Goal: Information Seeking & Learning: Learn about a topic

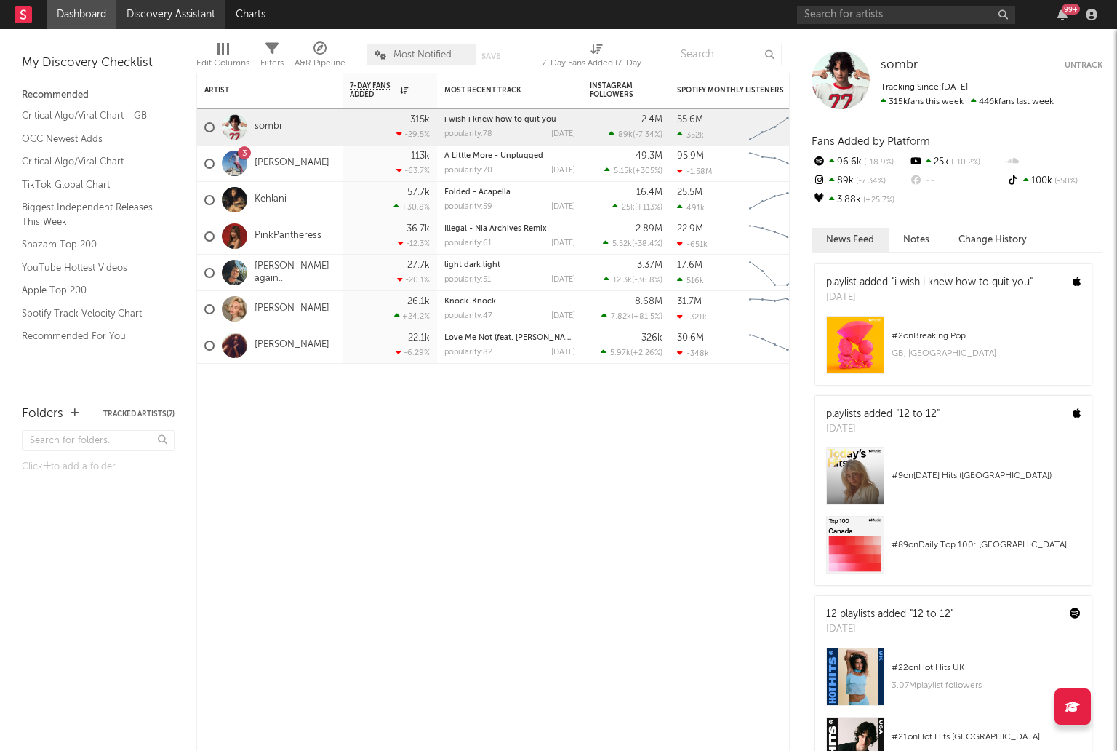
click at [162, 23] on link "Discovery Assistant" at bounding box center [170, 14] width 109 height 29
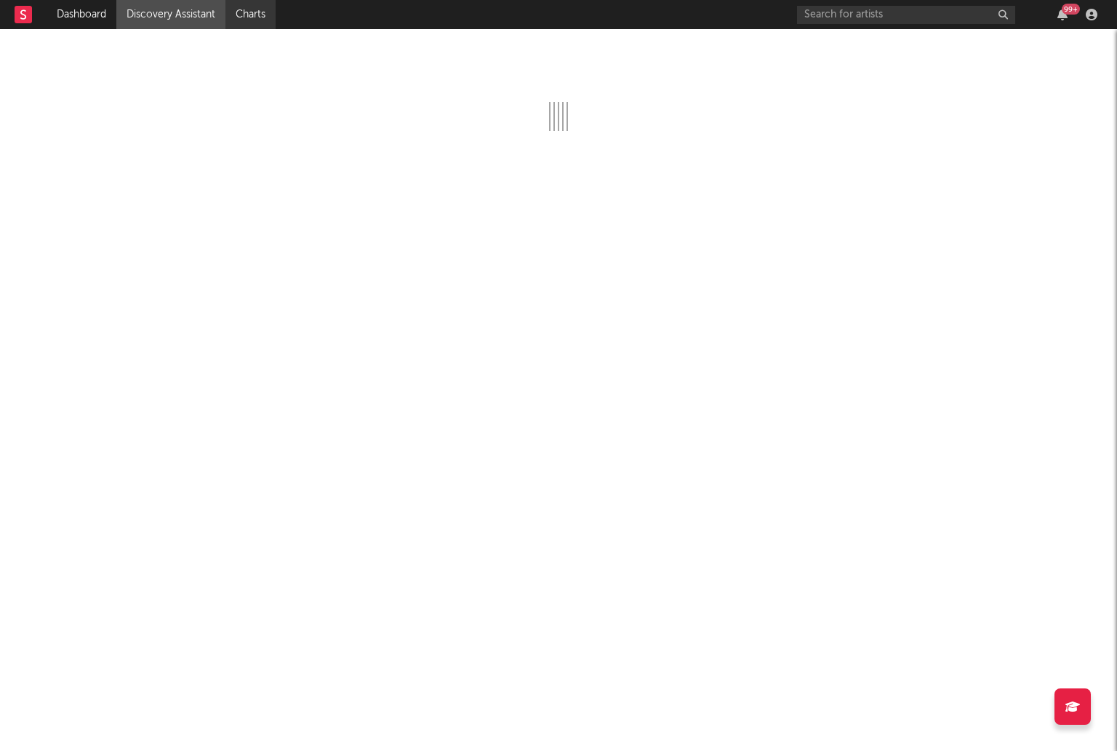
click at [248, 21] on link "Charts" at bounding box center [251, 14] width 50 height 29
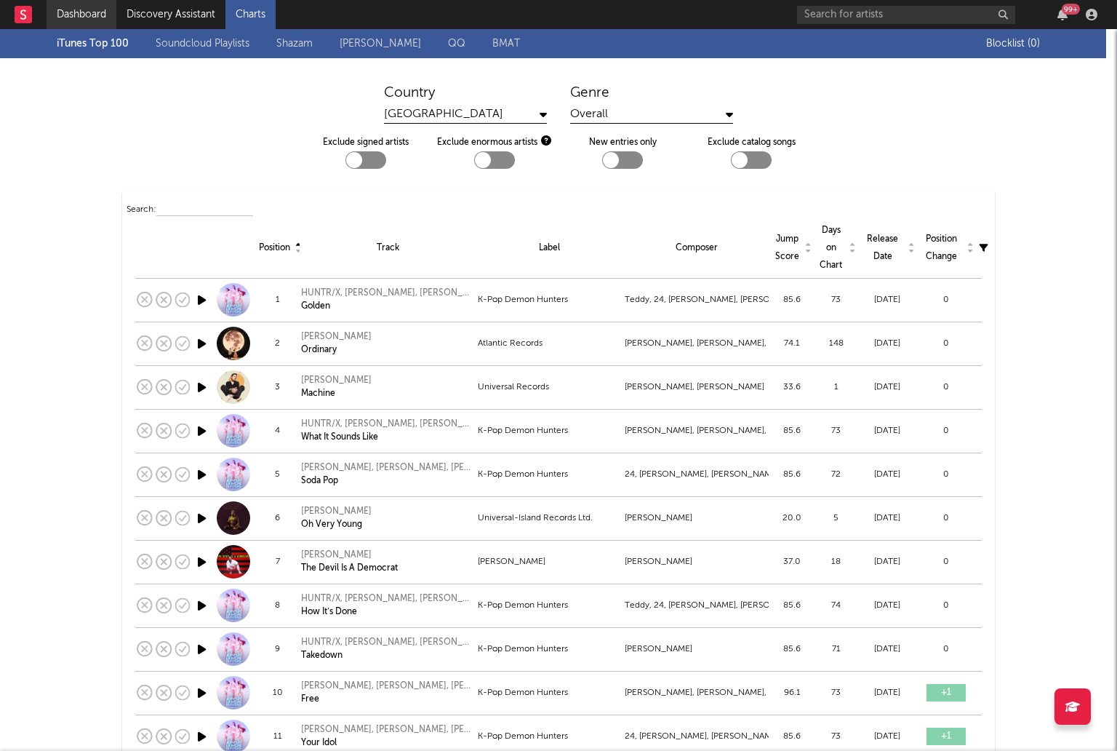
click at [103, 7] on link "Dashboard" at bounding box center [82, 14] width 70 height 29
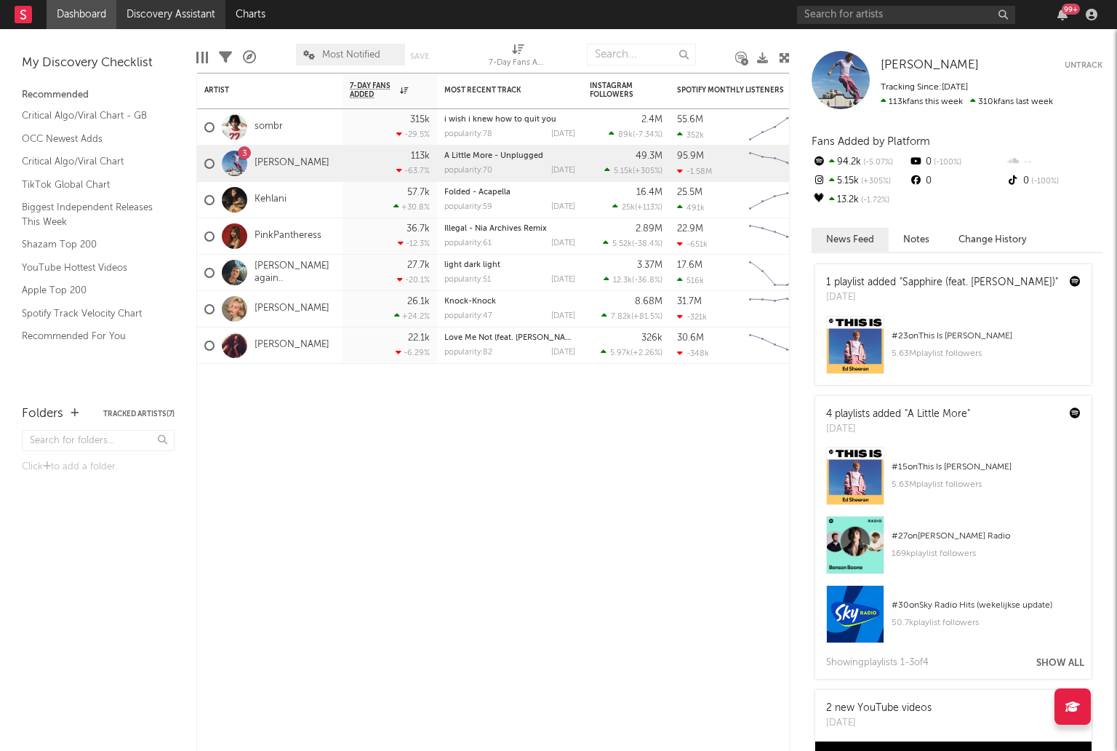
click at [162, 7] on link "Discovery Assistant" at bounding box center [170, 14] width 109 height 29
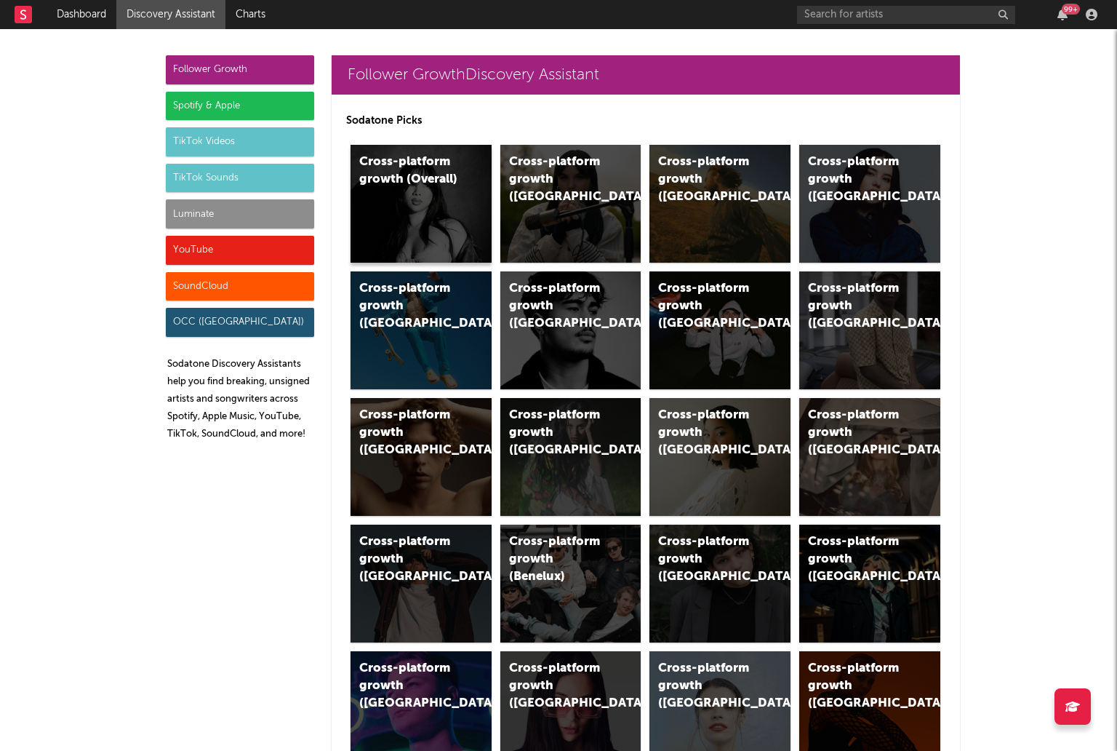
click at [447, 173] on div "Cross-platform growth (Overall)" at bounding box center [408, 171] width 99 height 35
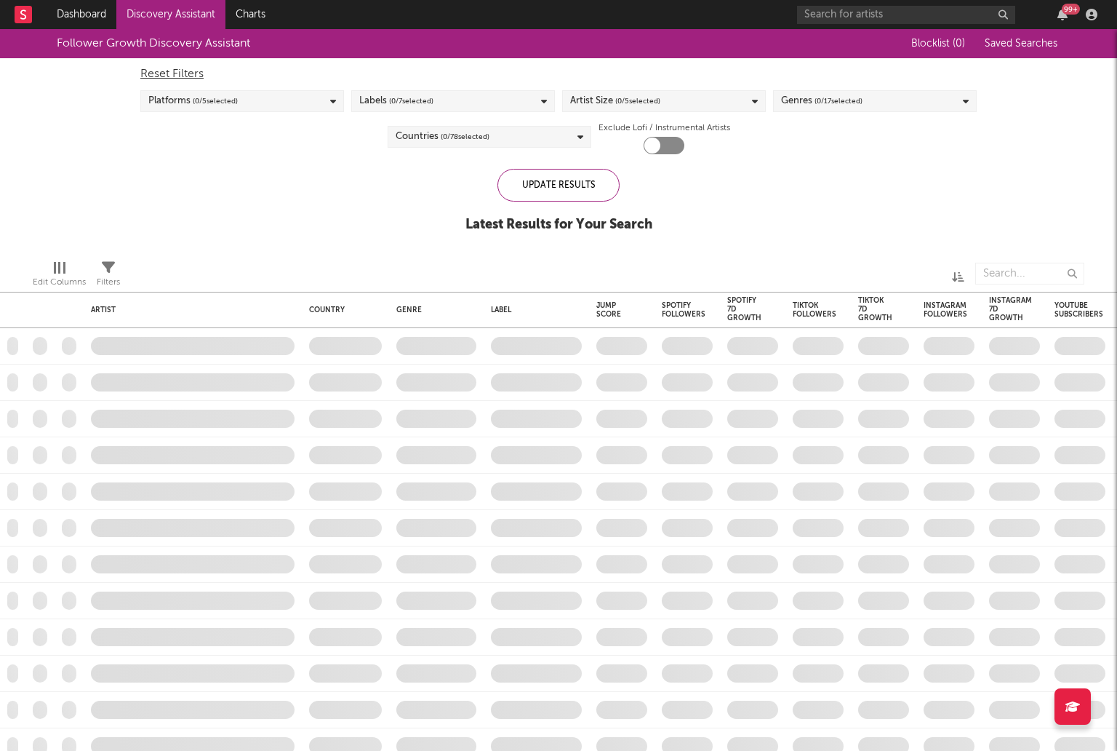
checkbox input "true"
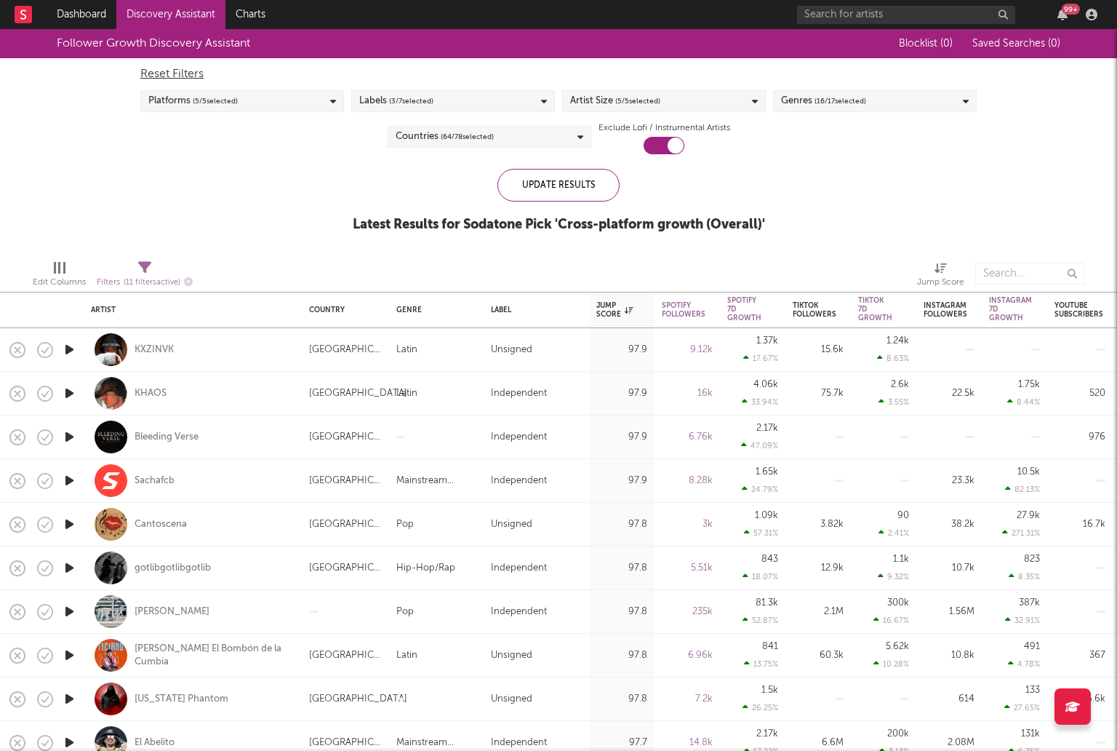
click at [324, 101] on div "Platforms ( 5 / 5 selected)" at bounding box center [242, 101] width 204 height 22
click at [325, 101] on div "Platforms ( 5 / 5 selected)" at bounding box center [242, 101] width 204 height 22
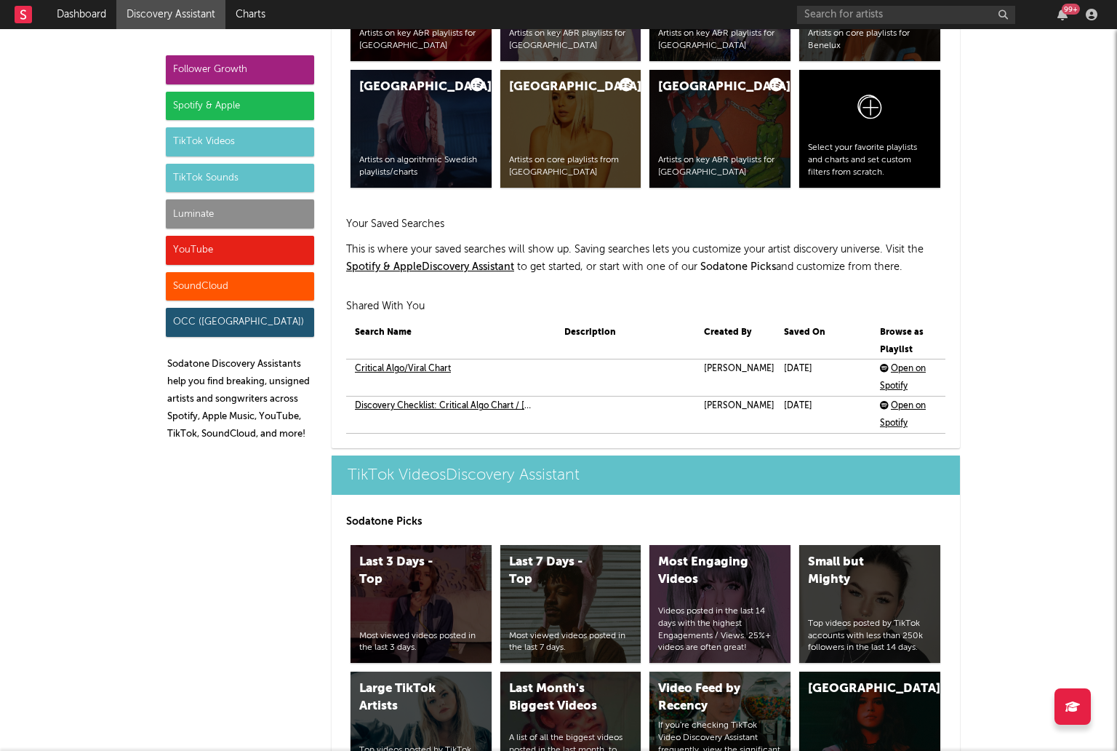
scroll to position [3094, 0]
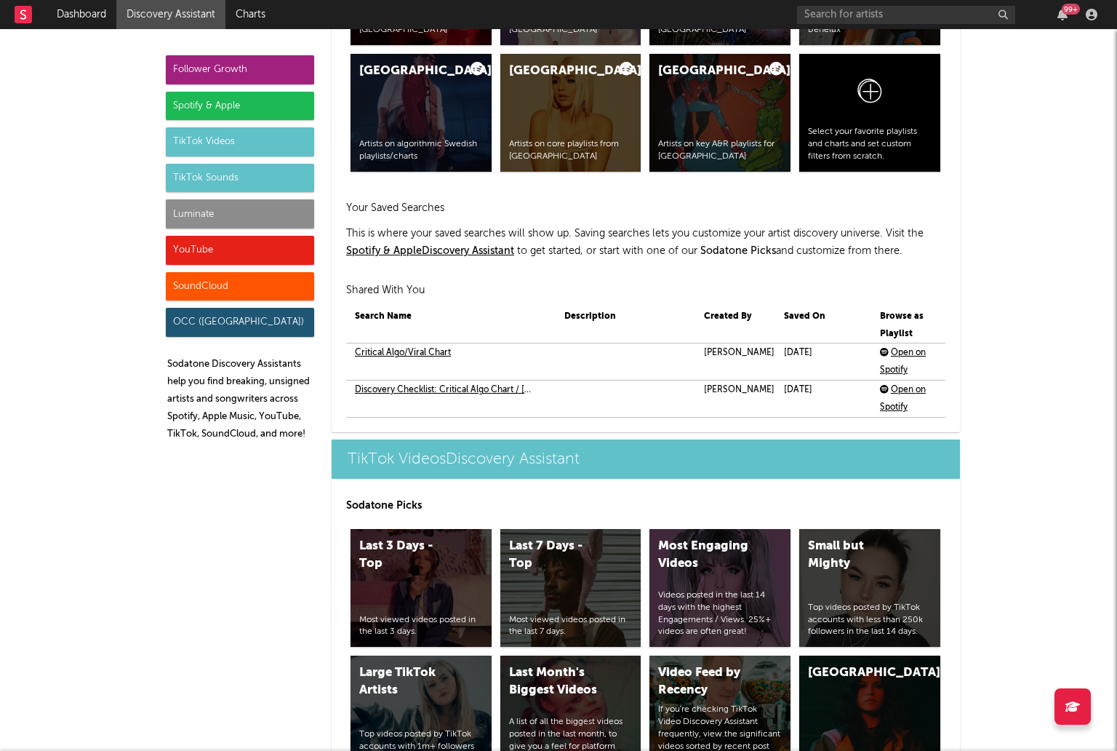
click at [386, 348] on link "Critical Algo/Viral Chart" at bounding box center [403, 352] width 96 height 17
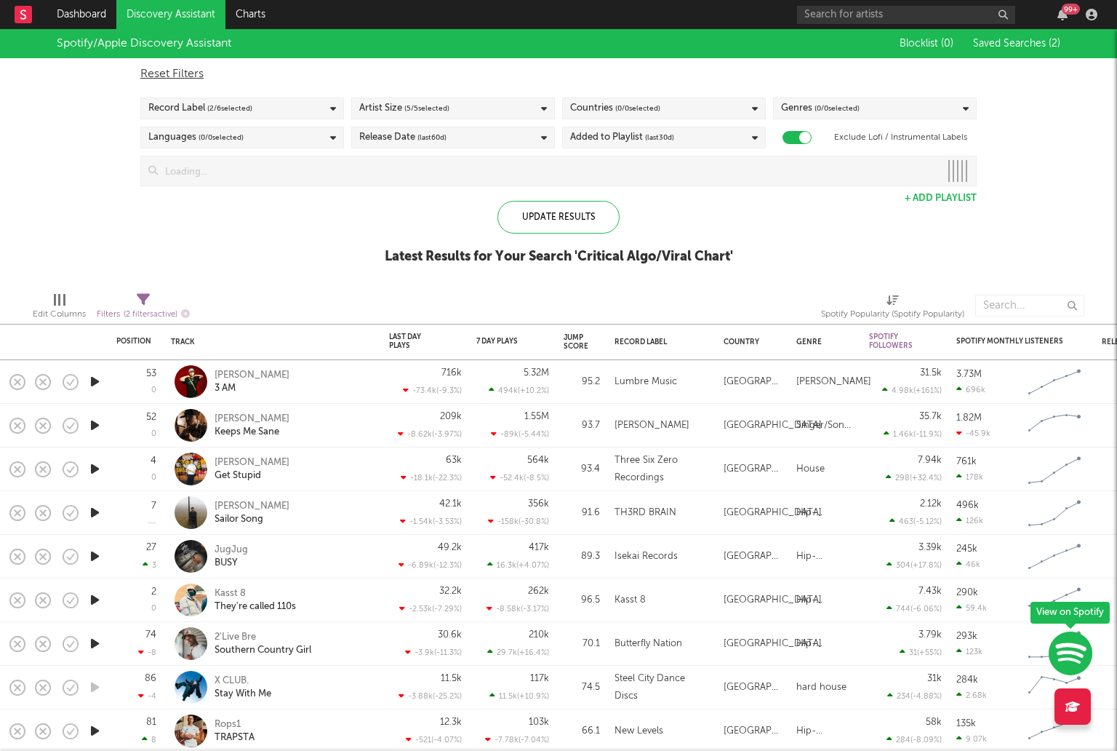
click at [292, 109] on div "Record Label ( 2 / 6 selected)" at bounding box center [242, 108] width 204 height 22
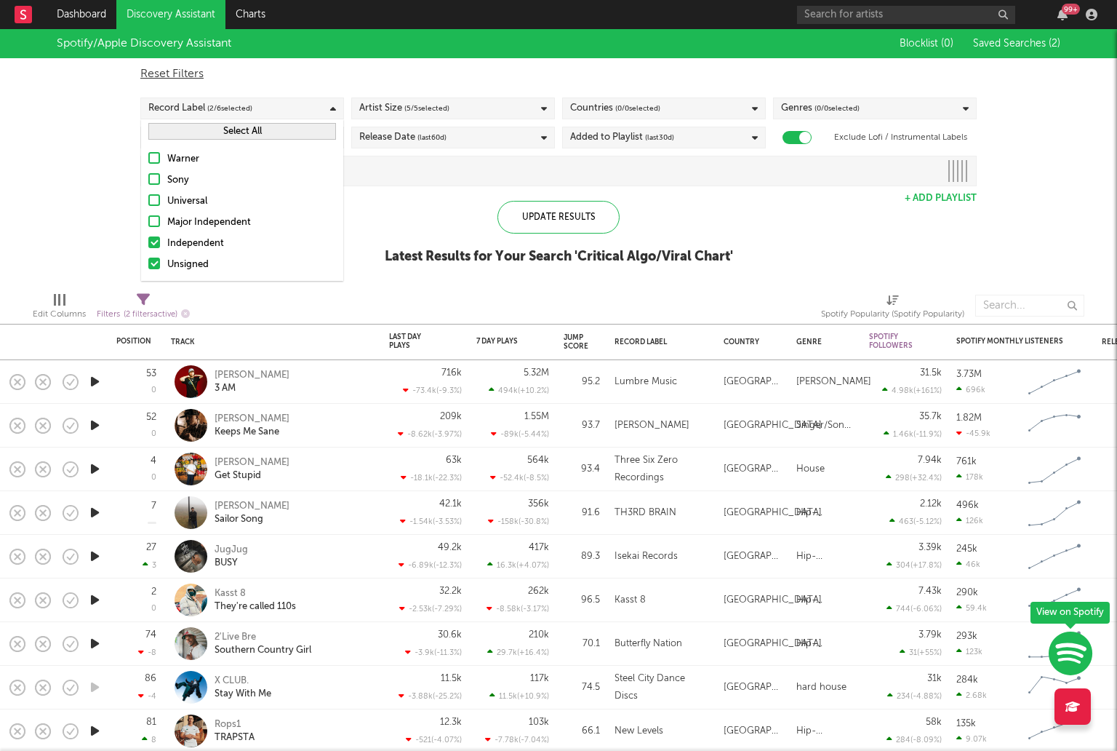
click at [162, 242] on label "Independent" at bounding box center [242, 243] width 188 height 17
click at [148, 242] on input "Independent" at bounding box center [148, 243] width 0 height 17
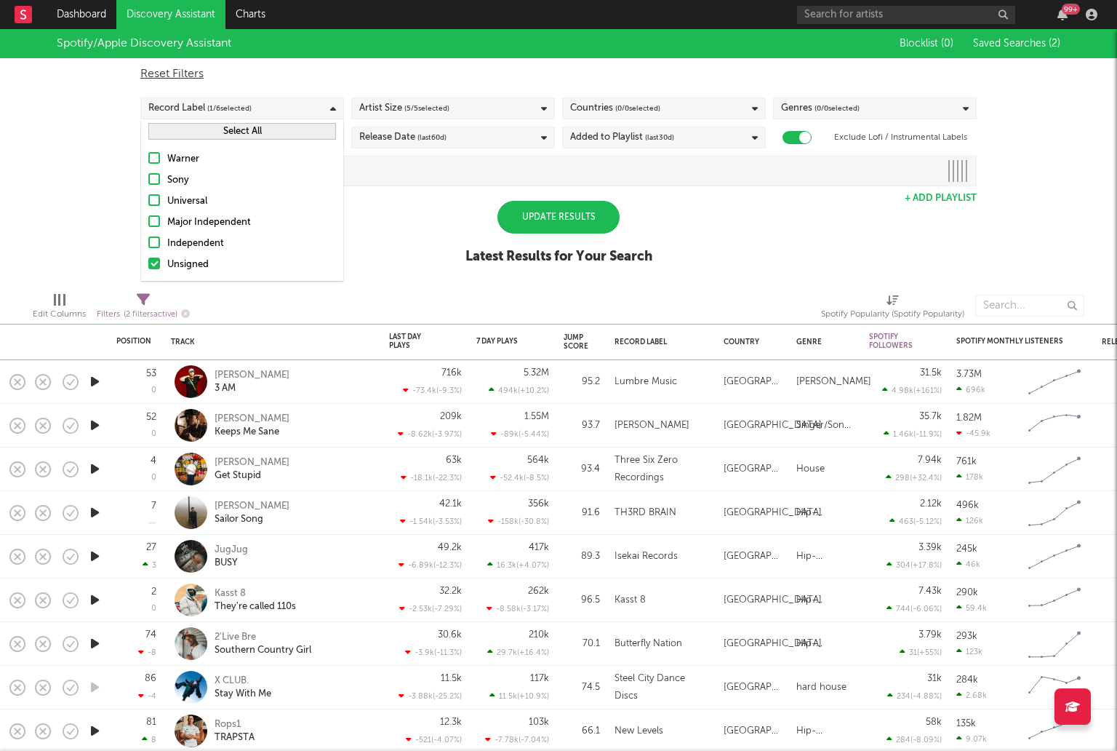
click at [154, 259] on div at bounding box center [154, 264] width 12 height 12
click at [148, 259] on input "Unsigned" at bounding box center [148, 264] width 0 height 17
click at [159, 162] on div at bounding box center [154, 158] width 12 height 12
click at [148, 162] on input "Warner" at bounding box center [148, 159] width 0 height 17
click at [394, 107] on div "Artist Size ( 5 / 5 selected)" at bounding box center [404, 108] width 90 height 17
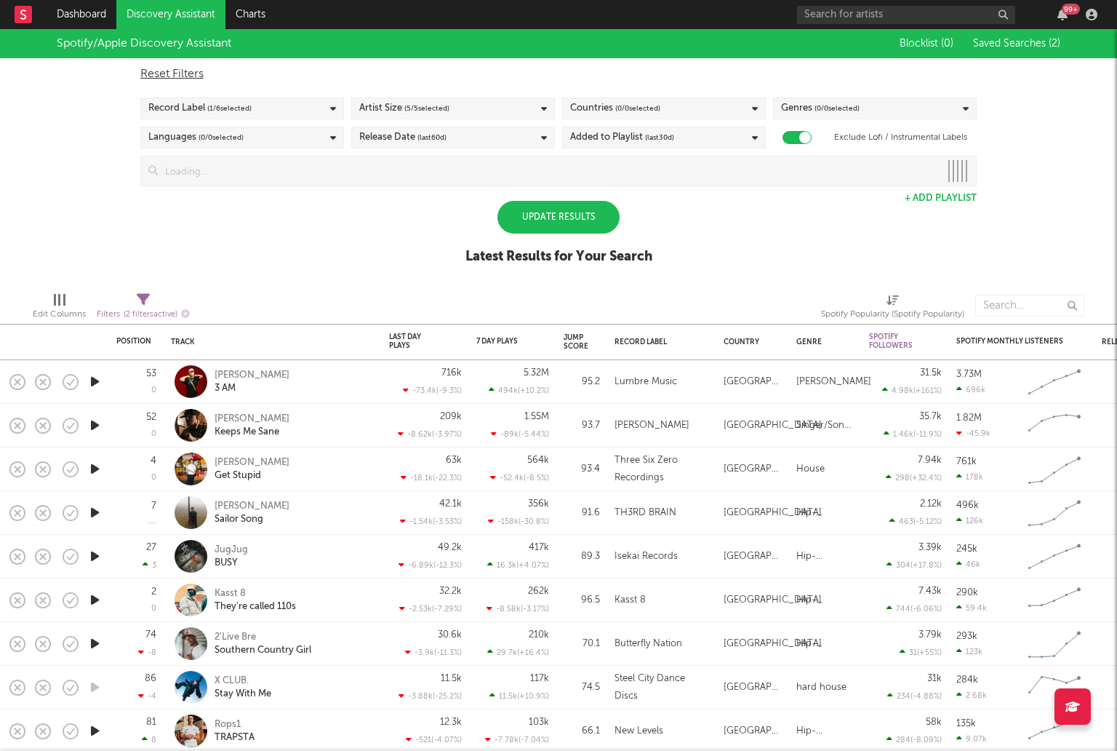
click at [394, 82] on div "Reset Filters" at bounding box center [558, 73] width 837 height 17
checkbox input "false"
click at [323, 104] on div "Record Label ( 0 / 6 selected)" at bounding box center [242, 108] width 204 height 22
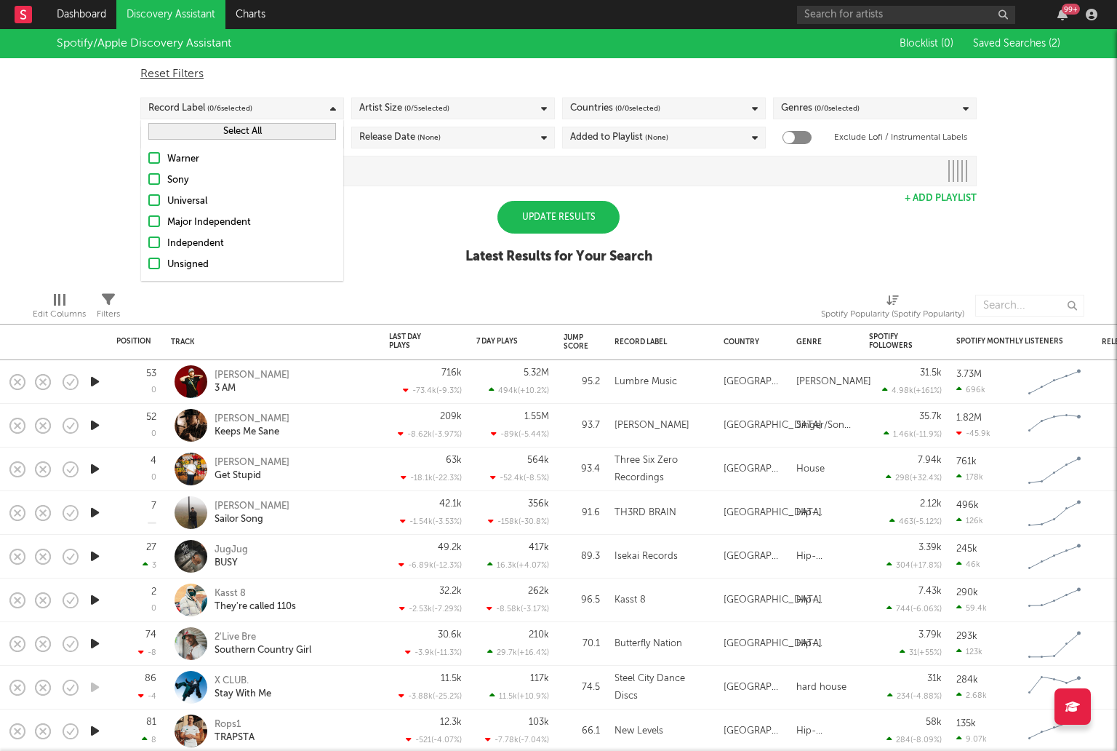
click at [156, 157] on div at bounding box center [154, 158] width 12 height 12
click at [148, 157] on input "Warner" at bounding box center [148, 159] width 0 height 17
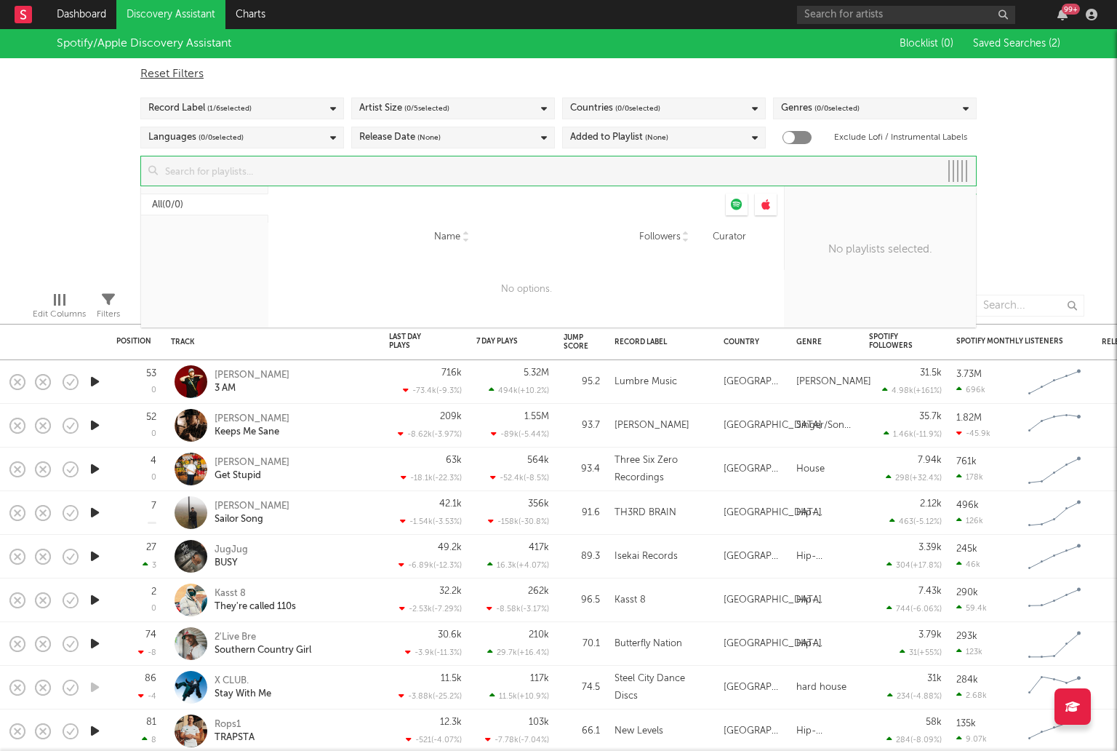
click at [366, 173] on input at bounding box center [549, 170] width 782 height 29
click at [23, 201] on div "Spotify/Apple Discovery Assistant Blocklist ( 0 ) Saved Searches ( 2 ) Reset Fi…" at bounding box center [558, 154] width 1117 height 251
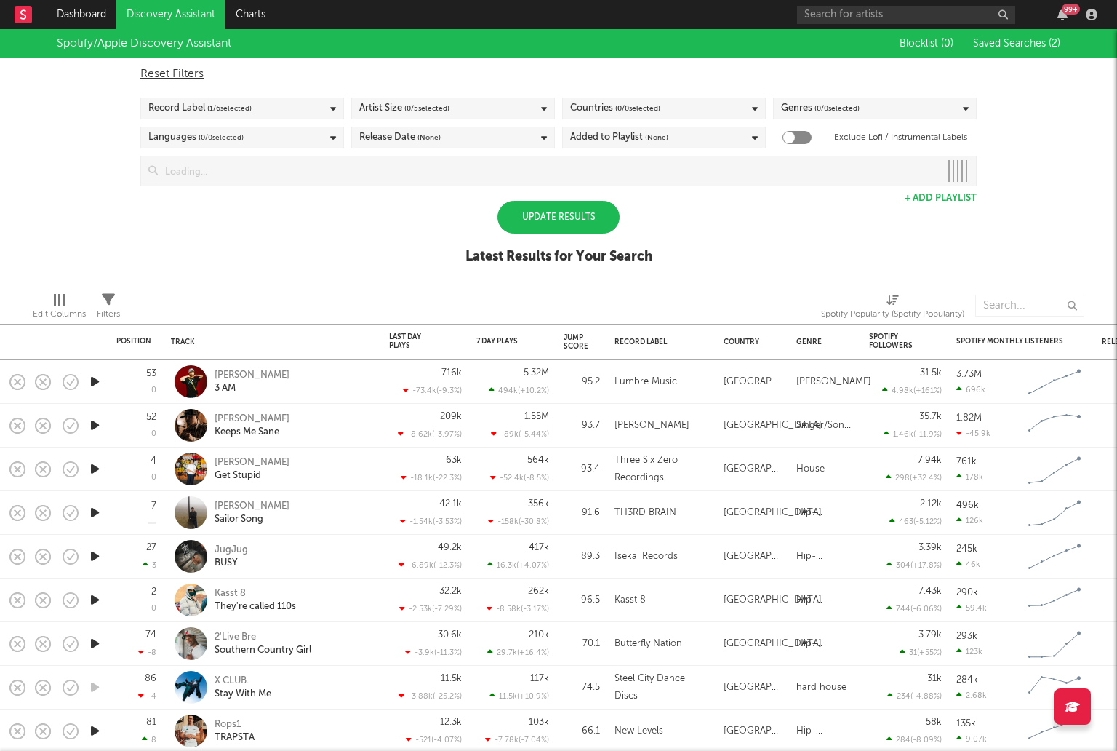
click at [518, 224] on div "Update Results" at bounding box center [559, 217] width 122 height 33
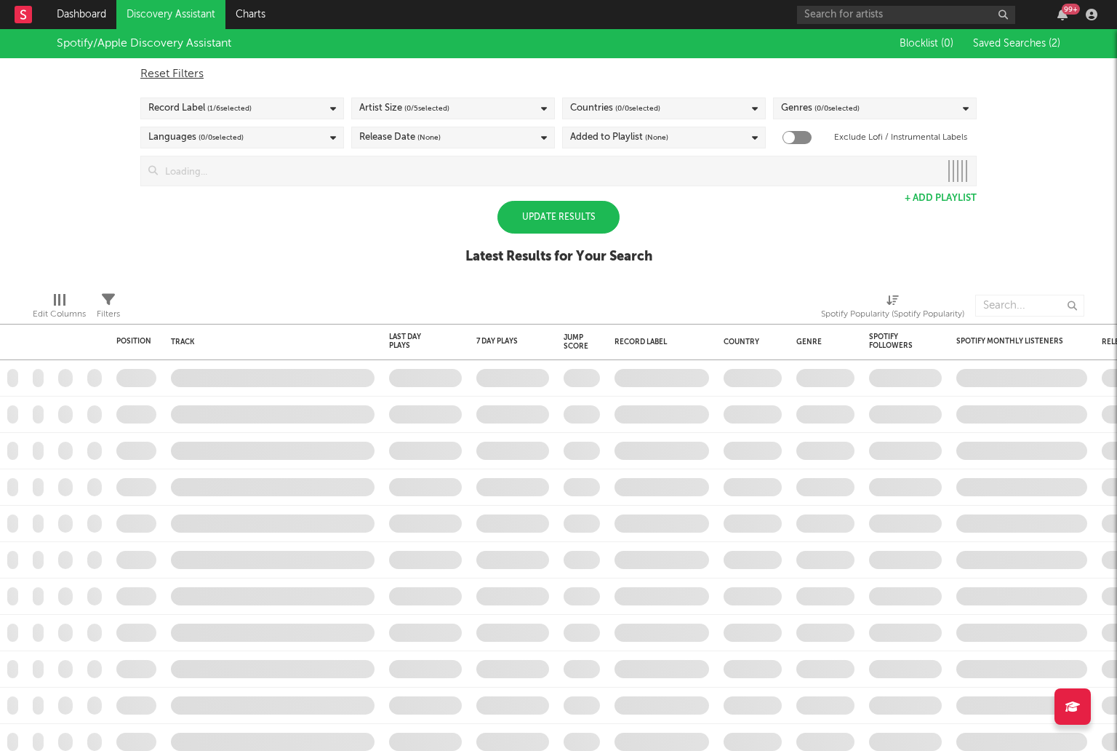
click at [530, 230] on div "Update Results" at bounding box center [559, 217] width 122 height 33
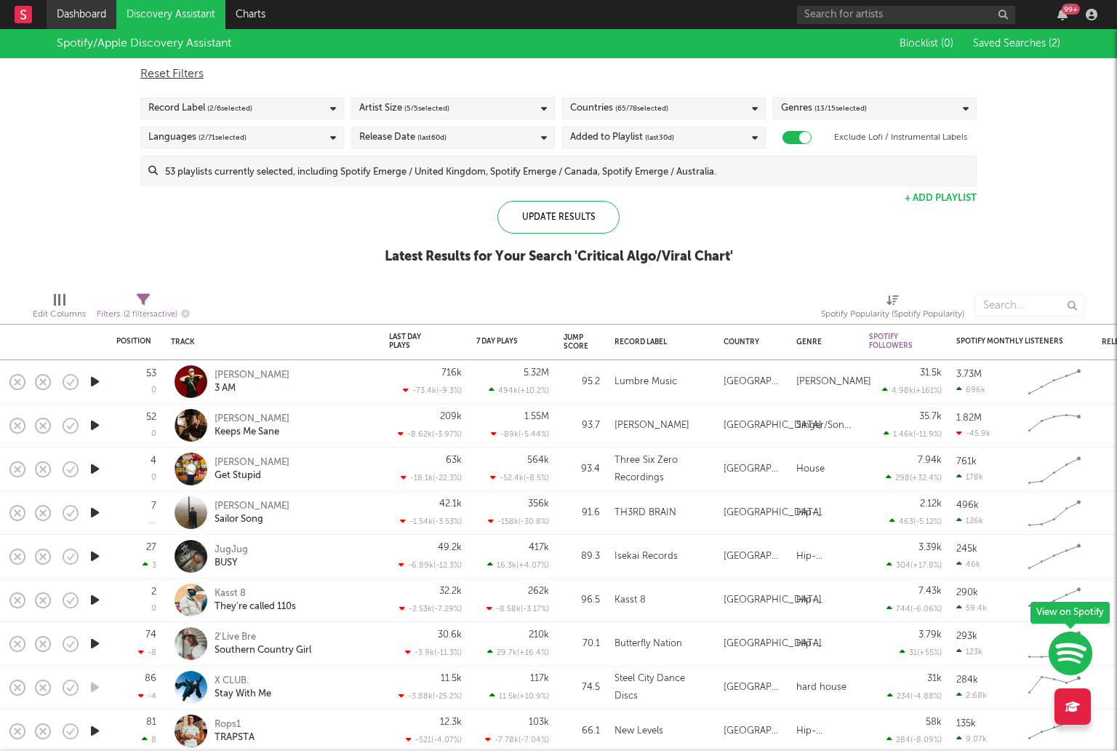
click at [65, 17] on link "Dashboard" at bounding box center [82, 14] width 70 height 29
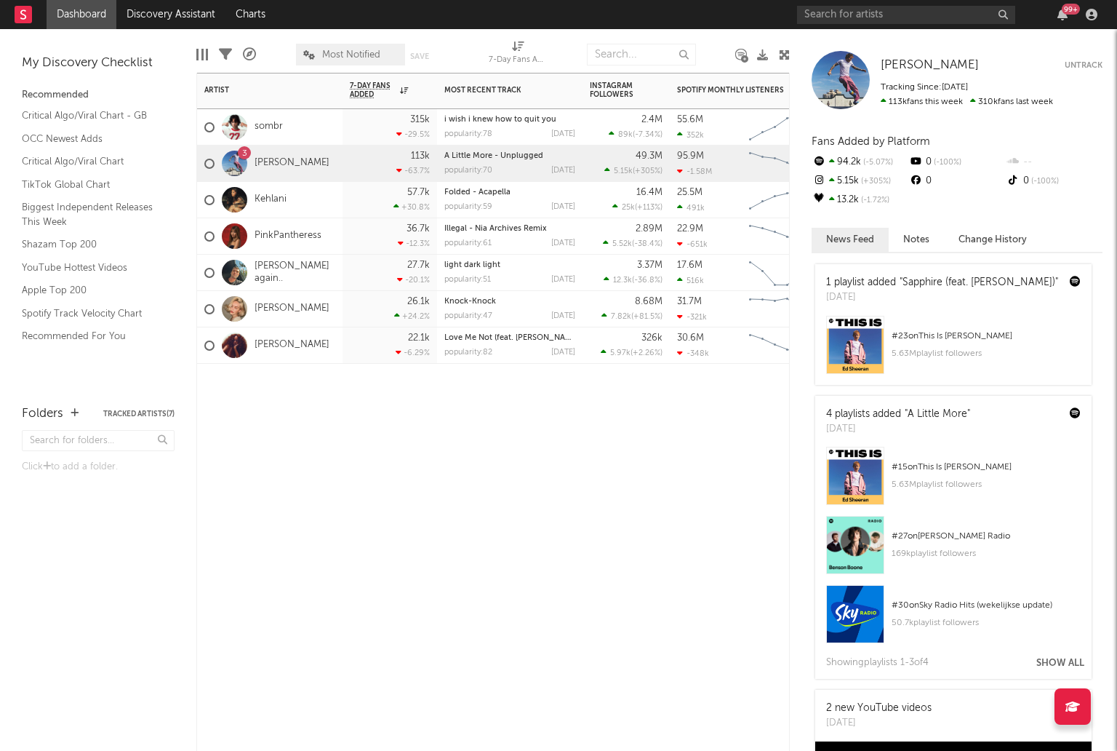
click at [384, 476] on div "Artist Notifications 7-Day Fans Added WoW % Change Most Recent Track Popularity…" at bounding box center [493, 412] width 594 height 678
click at [280, 126] on link "sombr" at bounding box center [269, 127] width 28 height 12
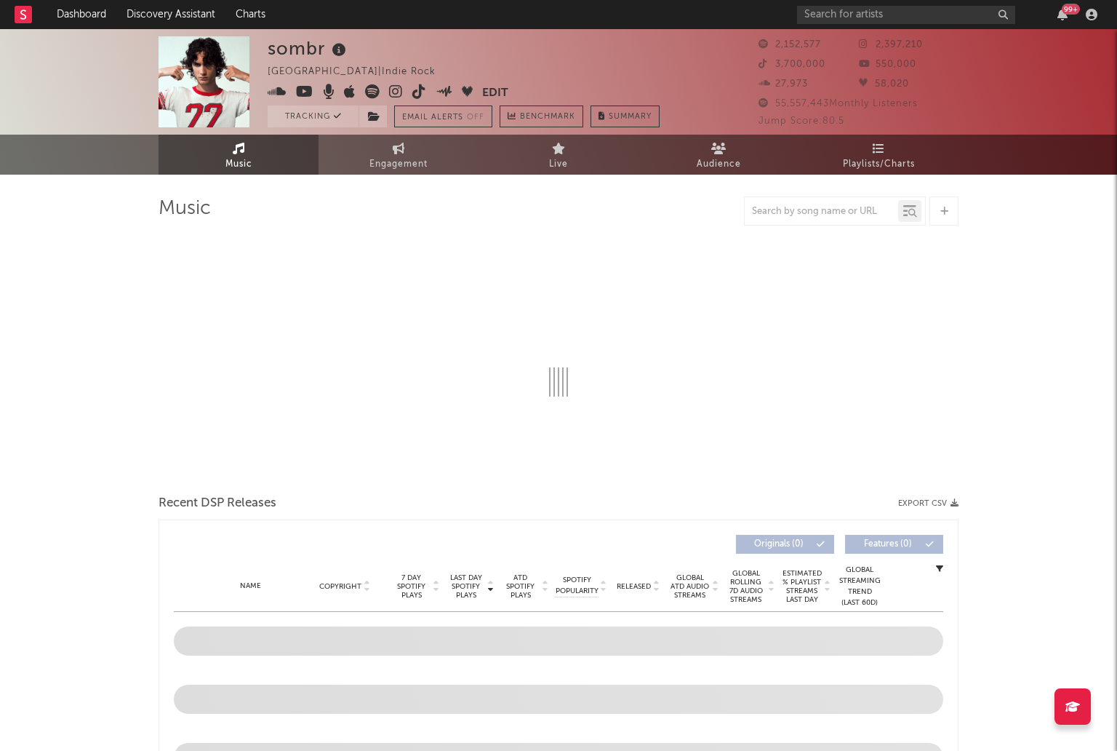
select select "6m"
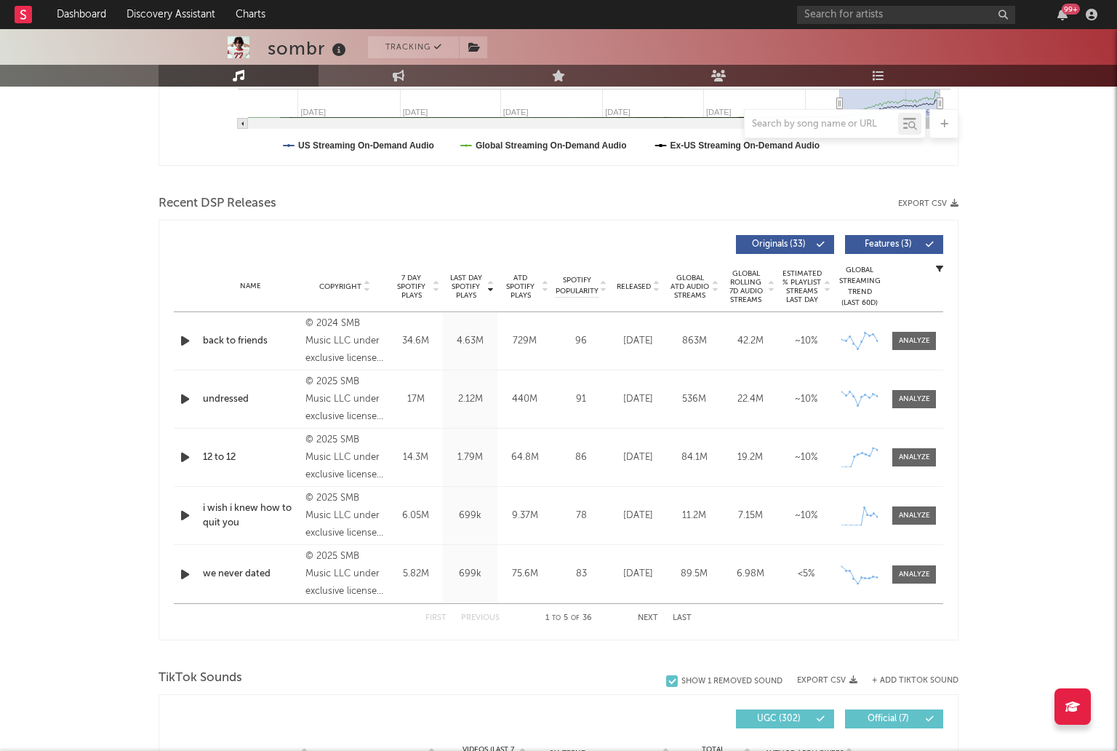
scroll to position [414, 0]
click at [223, 456] on div "12 to 12" at bounding box center [250, 458] width 95 height 15
click at [915, 453] on div at bounding box center [914, 458] width 31 height 11
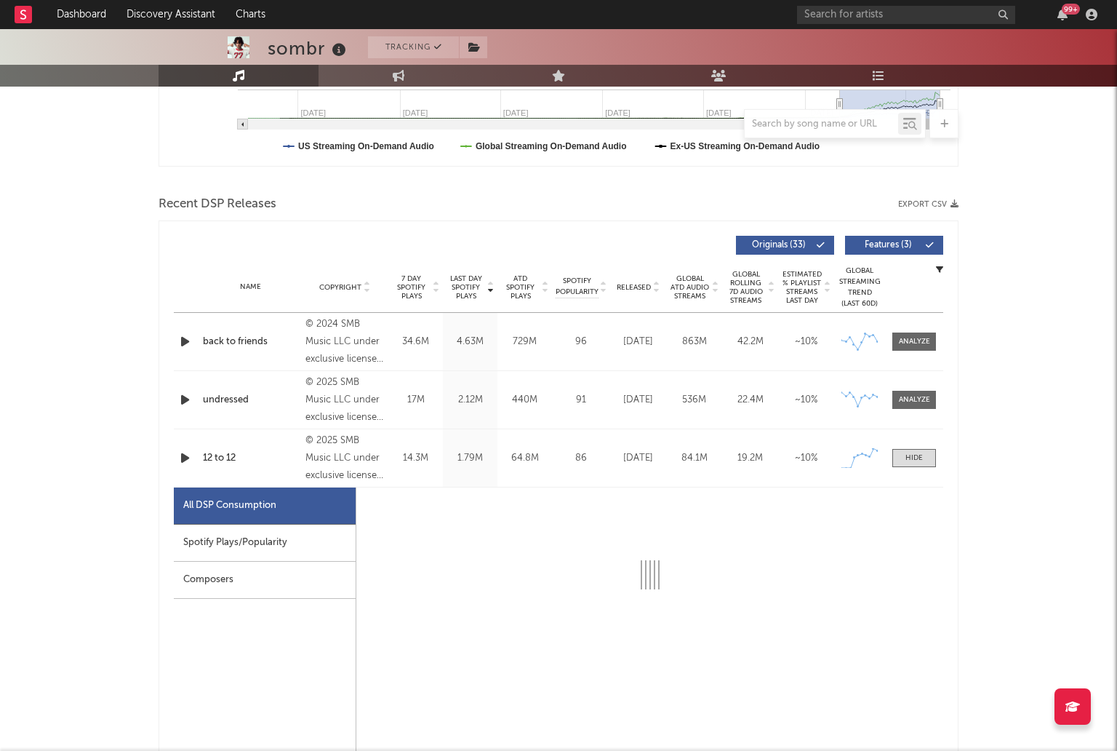
select select "1w"
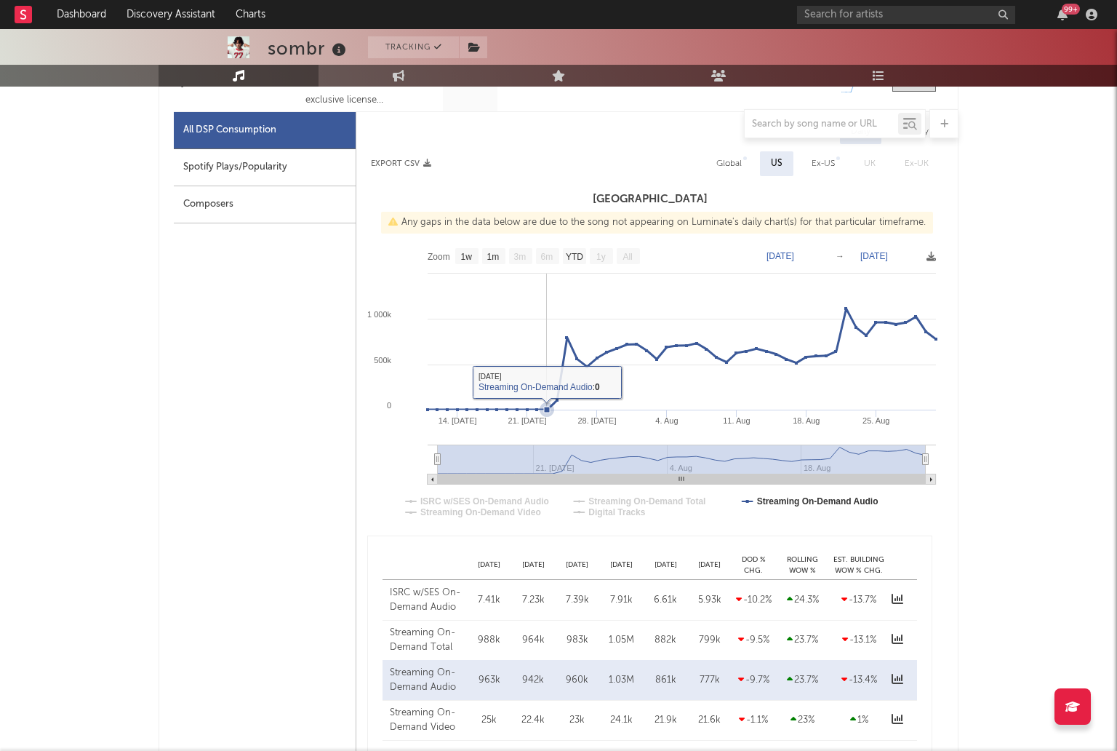
scroll to position [789, 0]
click at [738, 160] on div "Global" at bounding box center [729, 164] width 25 height 17
select select "1w"
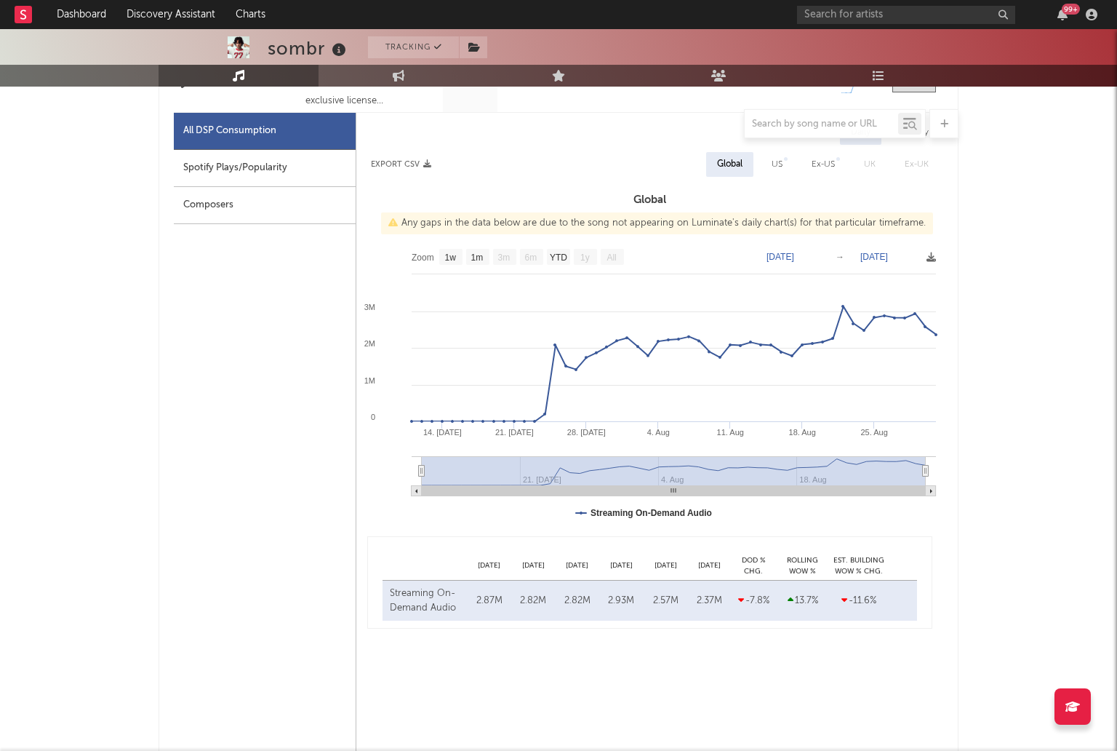
click at [823, 153] on div "Ex-US" at bounding box center [823, 164] width 45 height 25
select select "1w"
click at [719, 162] on div "Global" at bounding box center [727, 164] width 25 height 17
select select "1w"
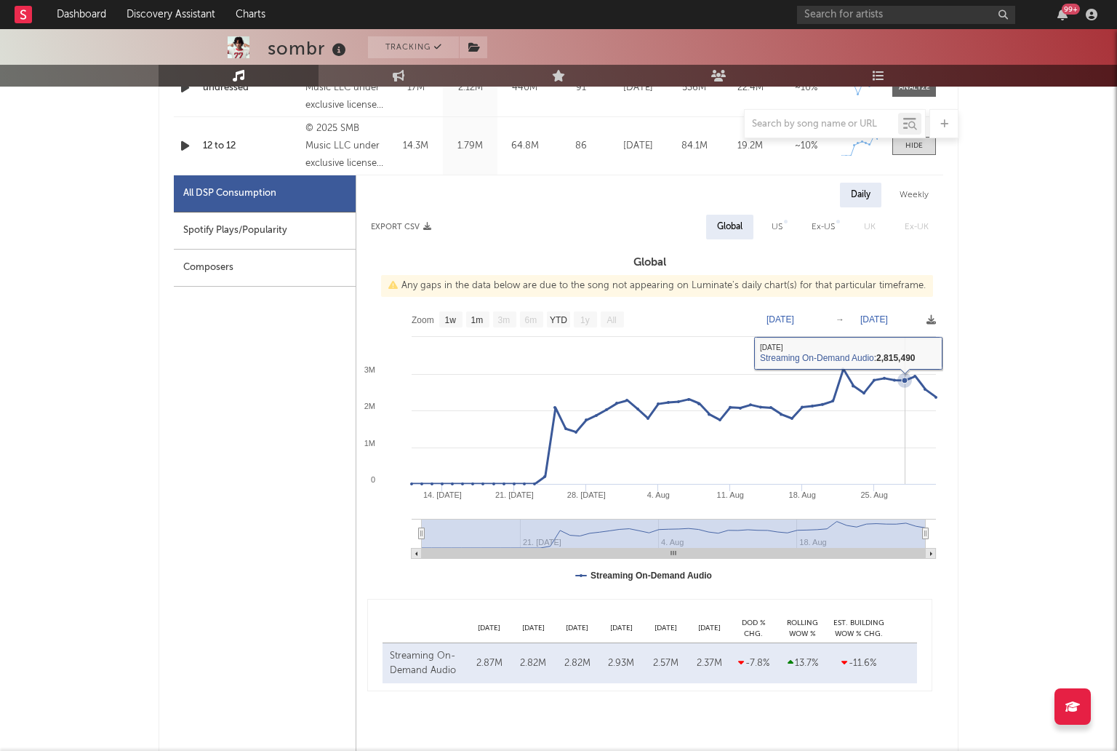
scroll to position [725, 0]
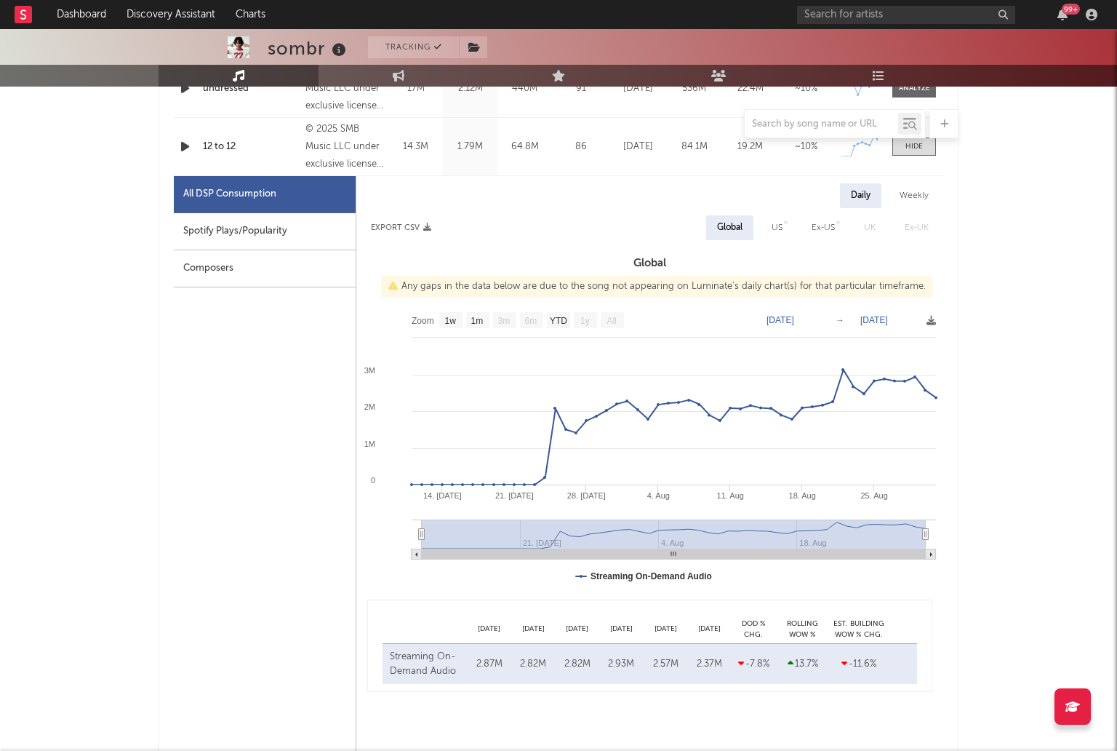
click at [834, 232] on div "Ex-US" at bounding box center [823, 227] width 23 height 17
select select "1w"
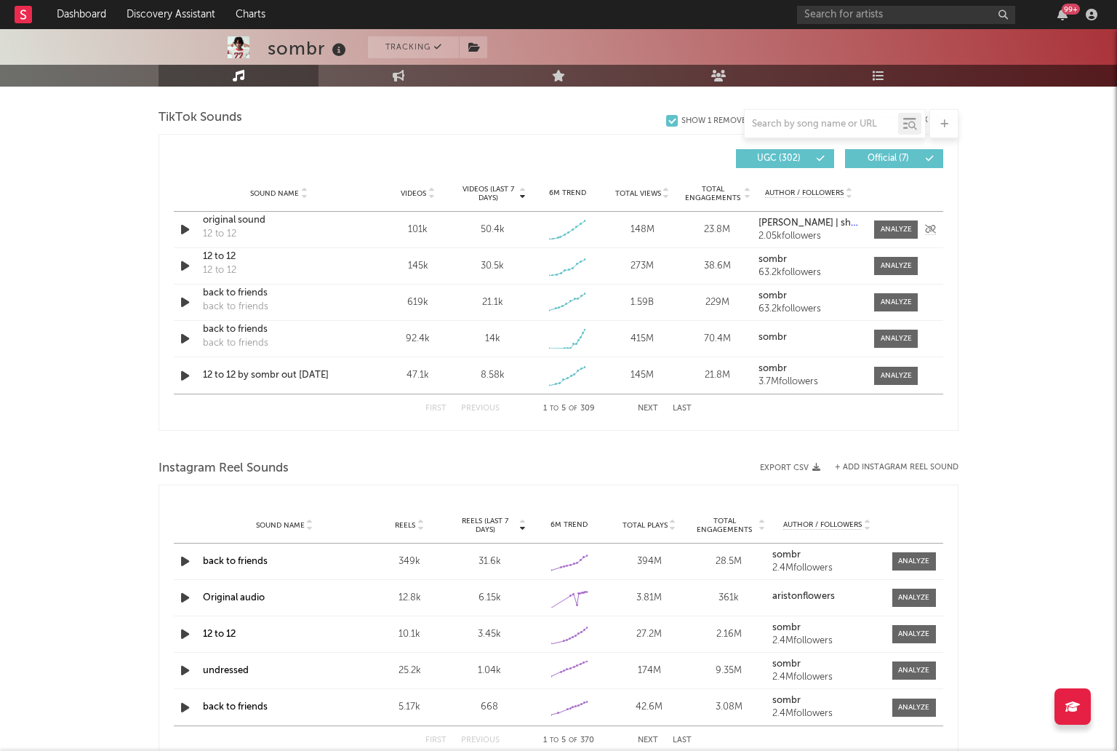
scroll to position [1678, 0]
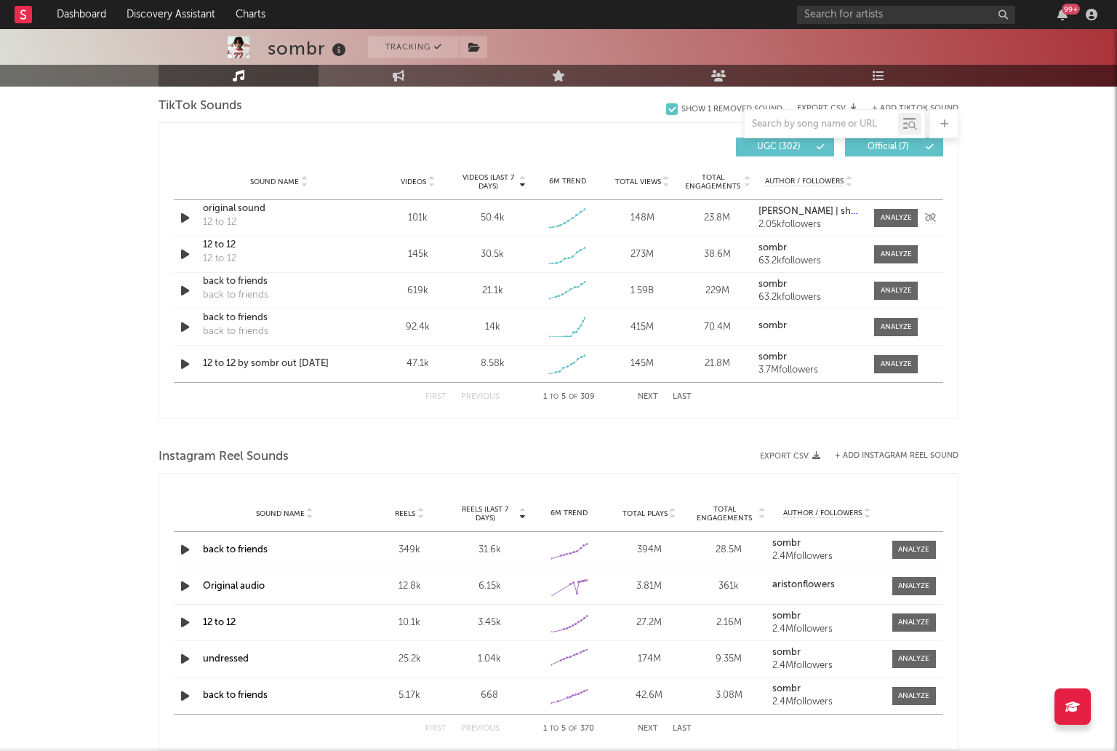
click at [188, 220] on icon "button" at bounding box center [185, 218] width 15 height 18
click at [188, 220] on icon "button" at bounding box center [185, 218] width 14 height 18
click at [223, 205] on div "original sound" at bounding box center [279, 209] width 152 height 15
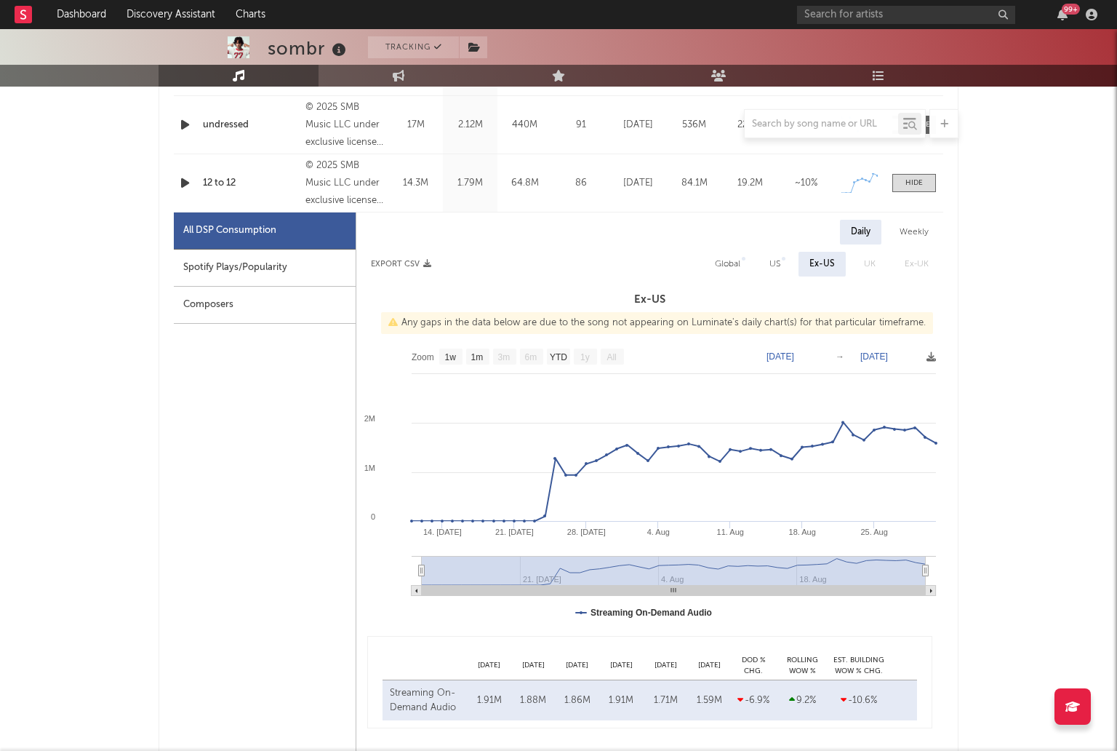
scroll to position [698, 0]
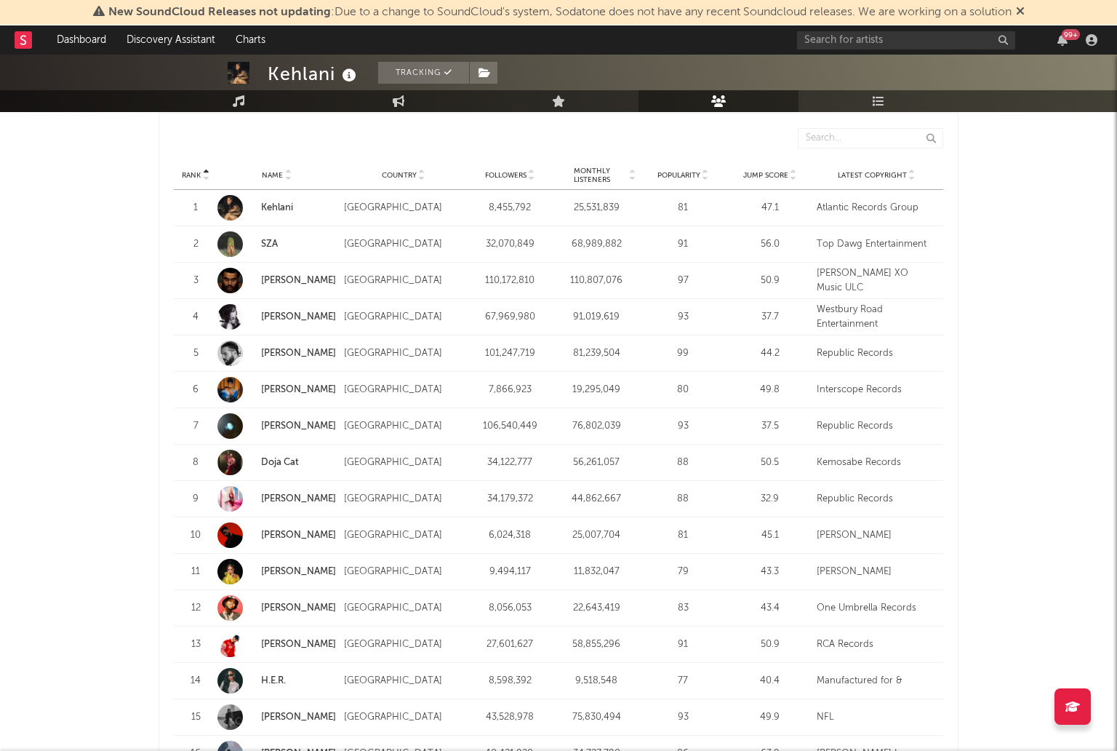
scroll to position [1352, 0]
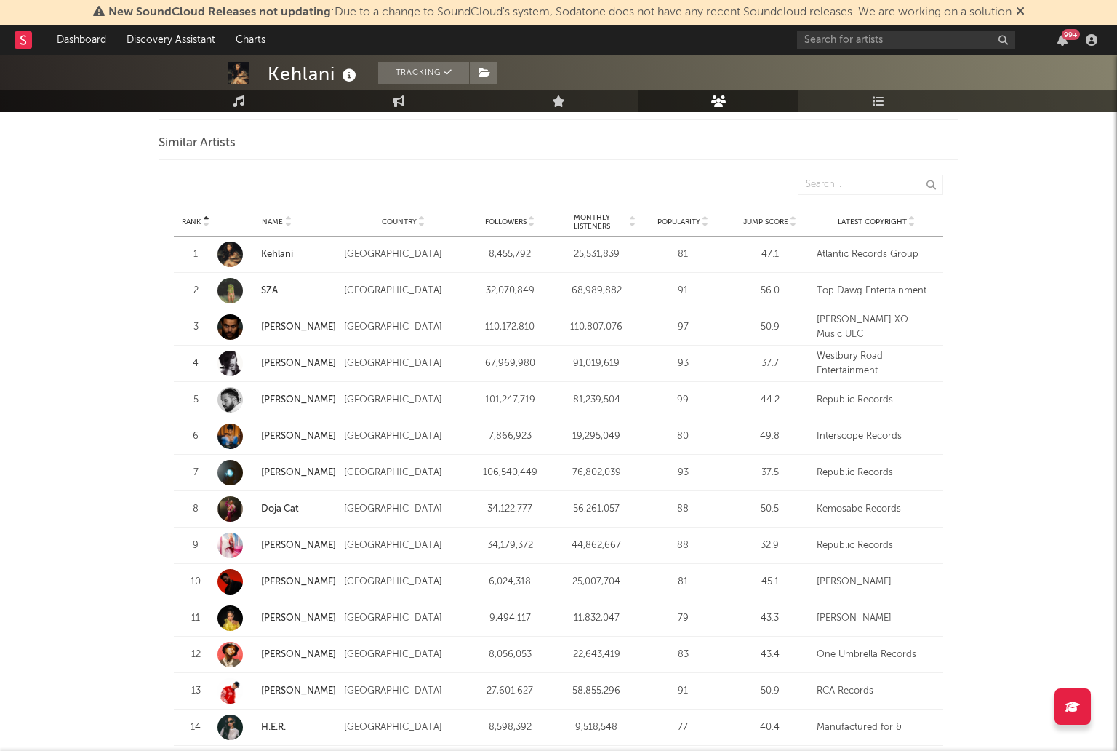
click at [188, 175] on div at bounding box center [564, 185] width 759 height 20
click at [85, 38] on link "Dashboard" at bounding box center [82, 39] width 70 height 29
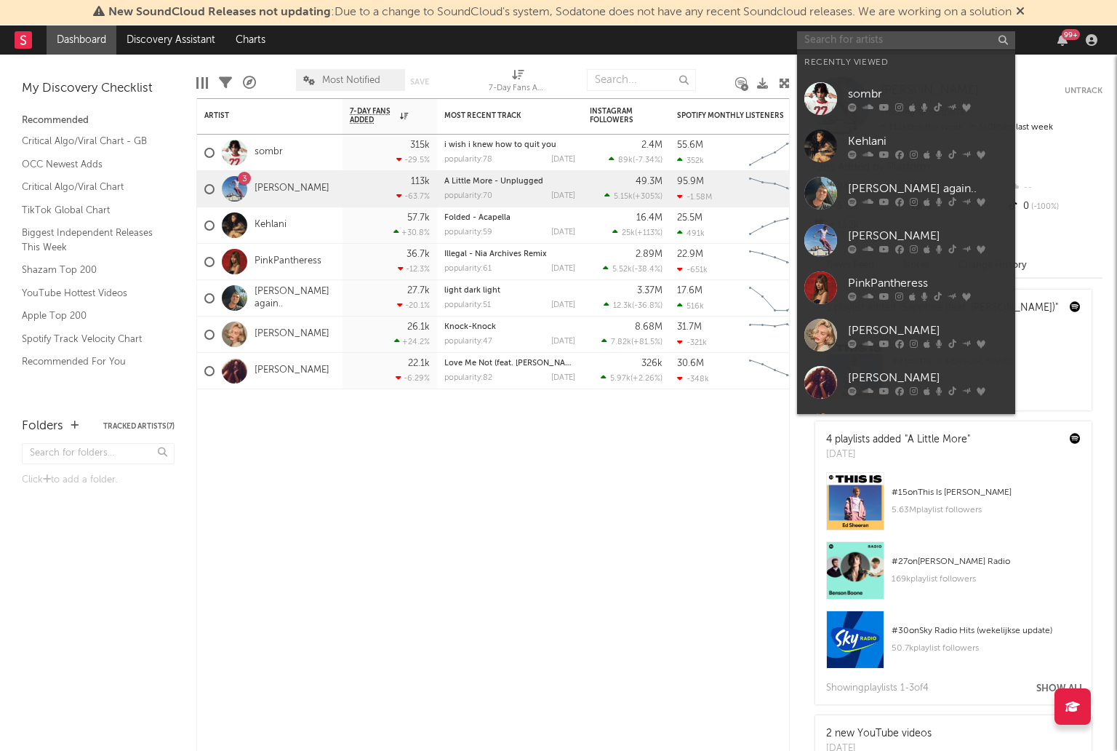
click at [827, 49] on input "text" at bounding box center [906, 40] width 218 height 18
click at [867, 180] on div "[PERSON_NAME] again.." at bounding box center [928, 188] width 160 height 17
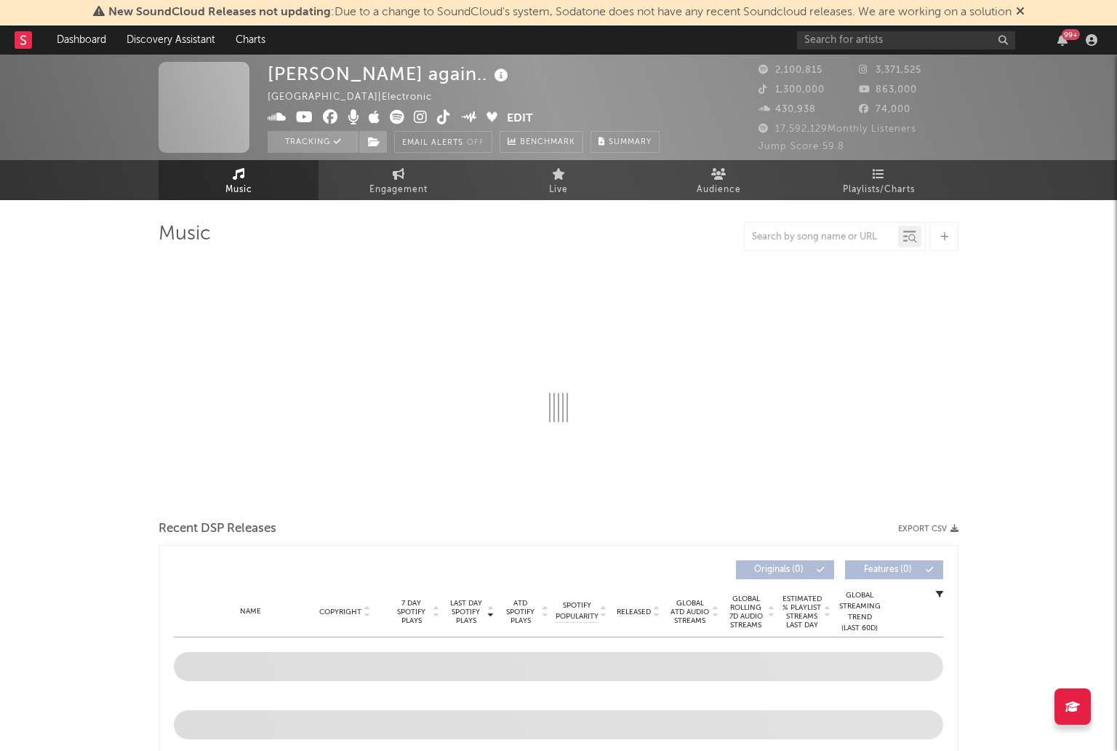
select select "6m"
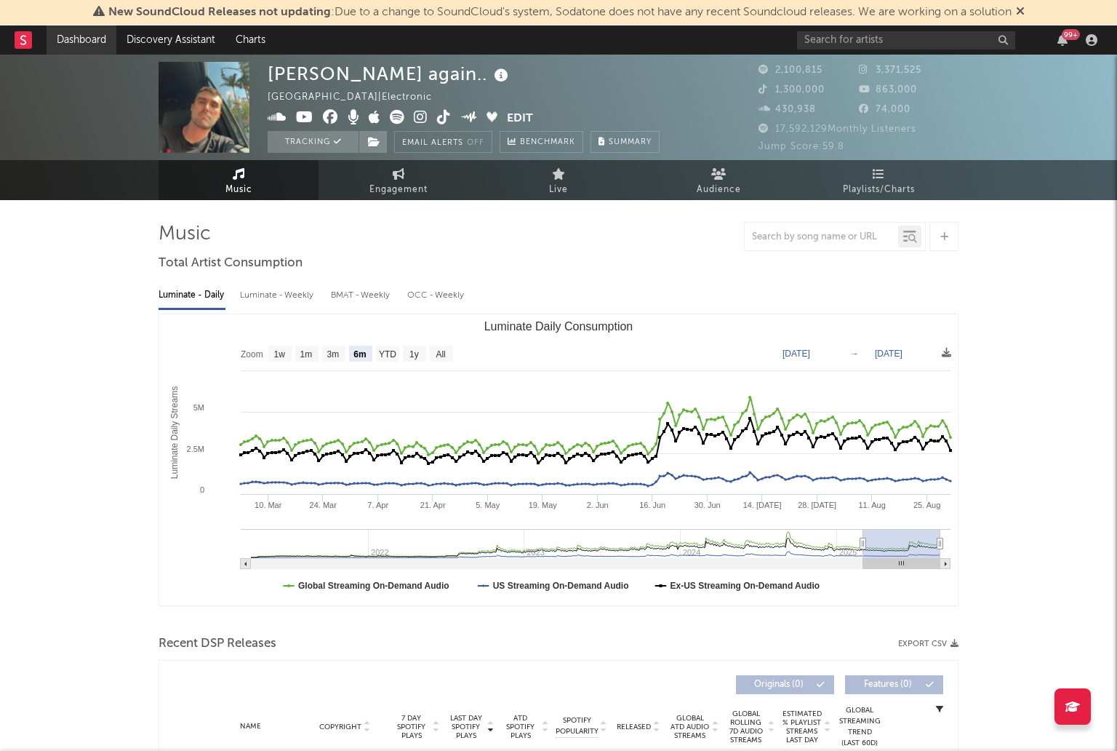
click at [95, 41] on link "Dashboard" at bounding box center [82, 39] width 70 height 29
